Goal: Task Accomplishment & Management: Manage account settings

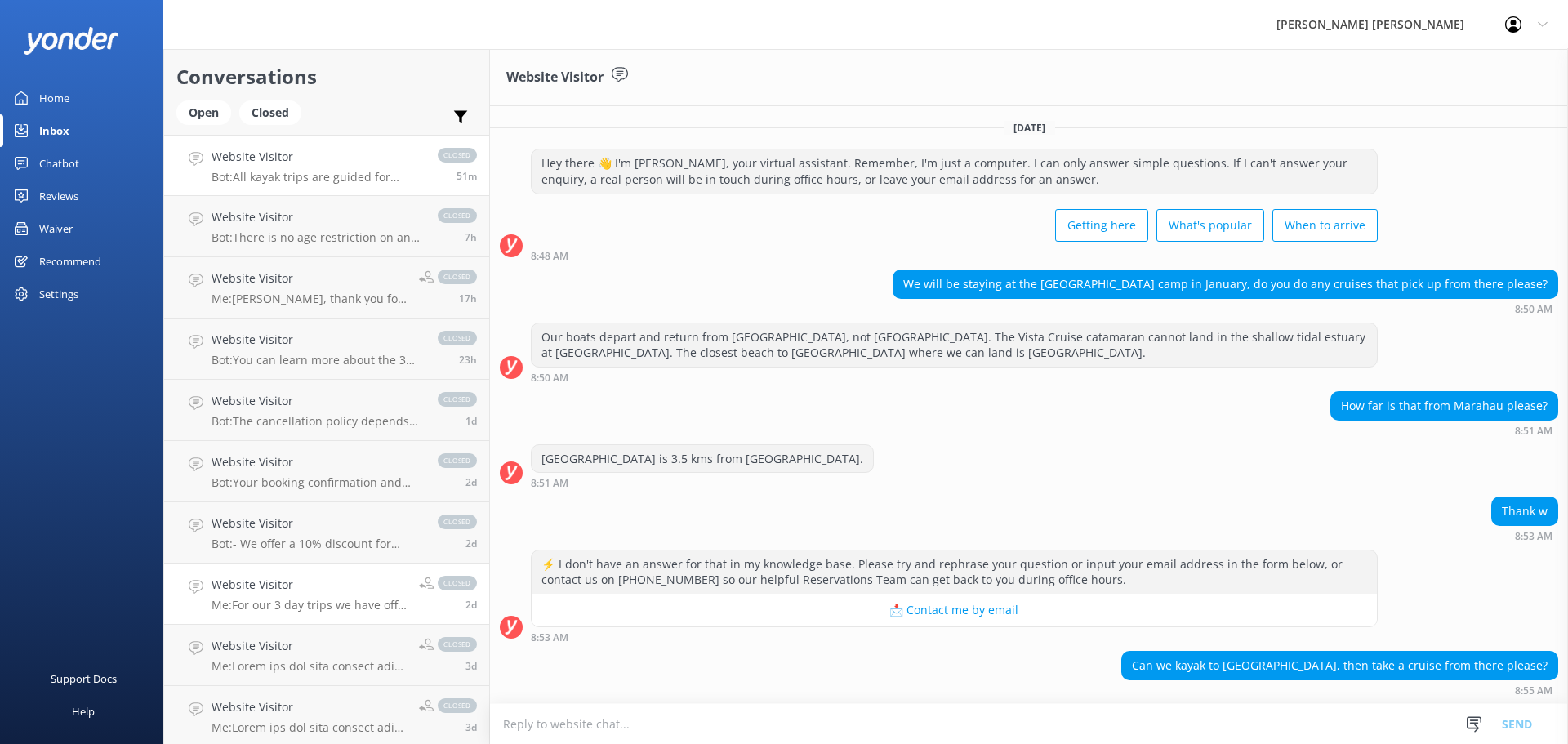
scroll to position [121, 0]
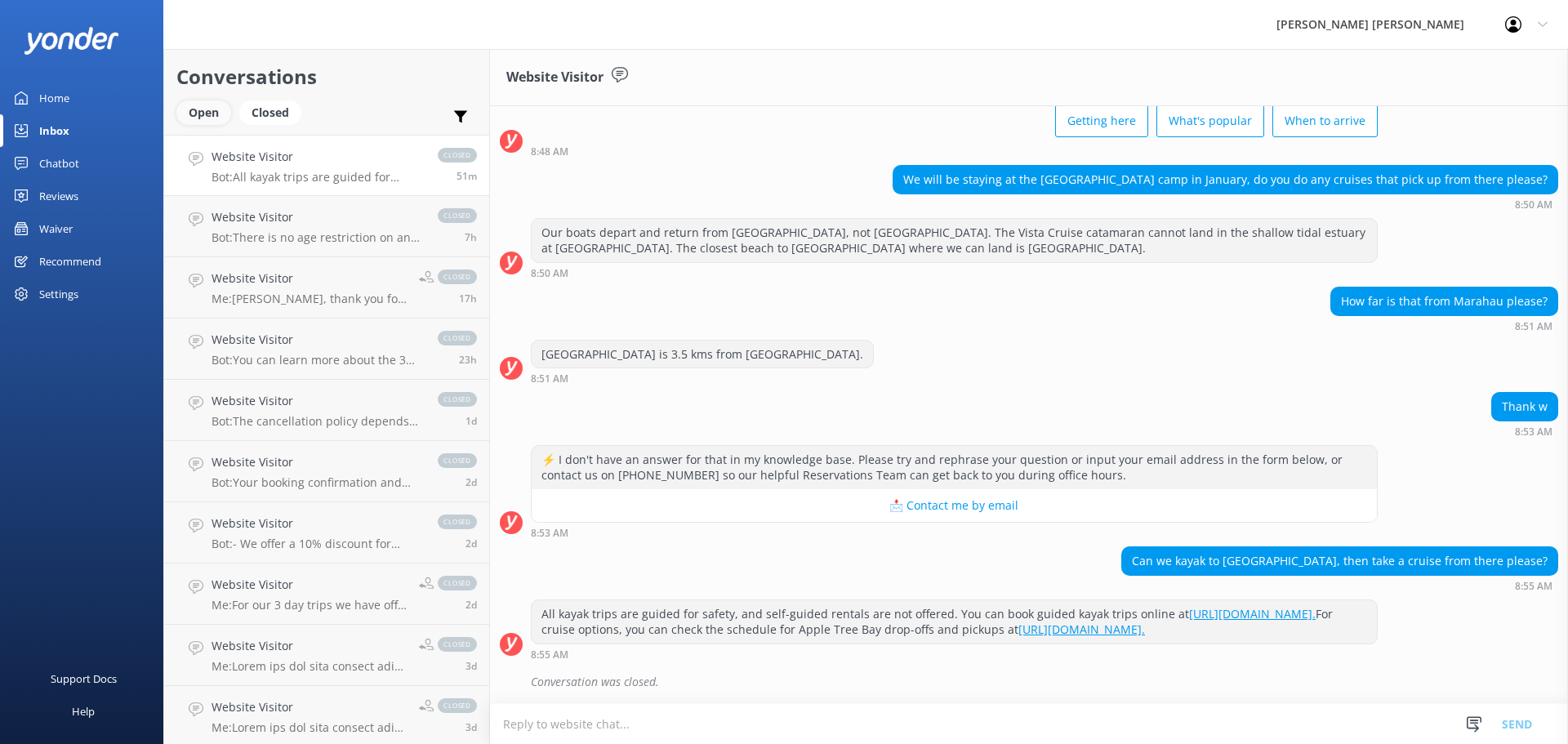
click at [218, 112] on div "Open" at bounding box center [203, 113] width 54 height 25
